Goal: Find specific page/section: Find specific page/section

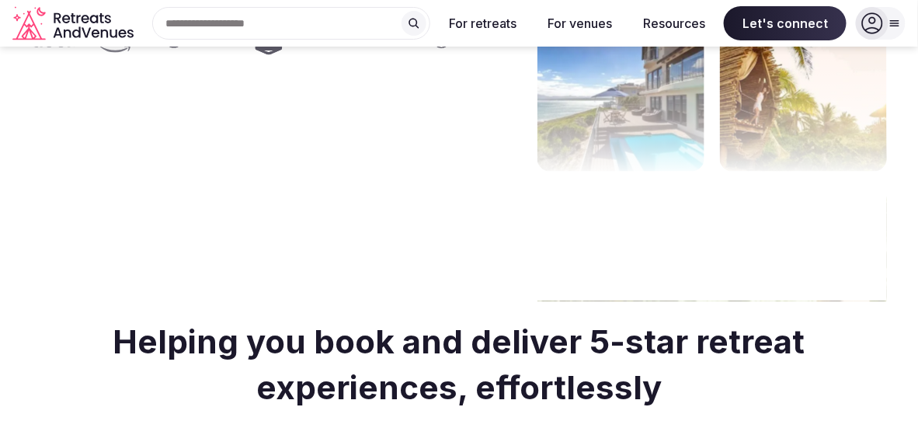
scroll to position [544, 0]
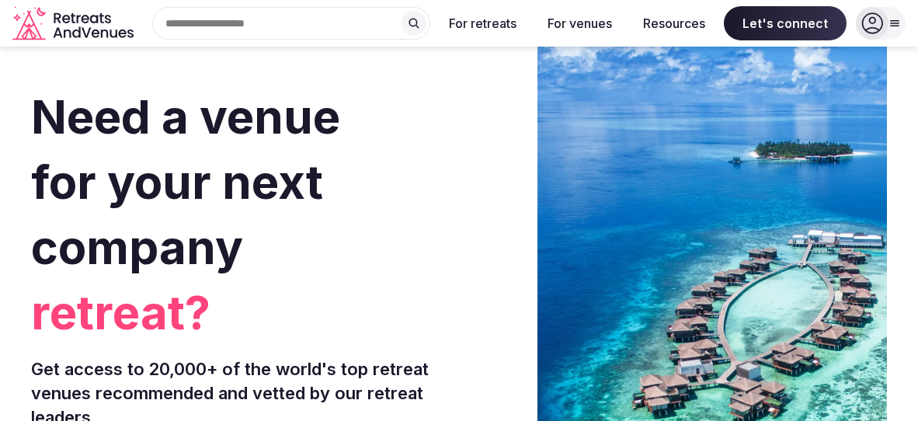
scroll to position [544, 0]
